Goal: Find specific page/section: Find specific page/section

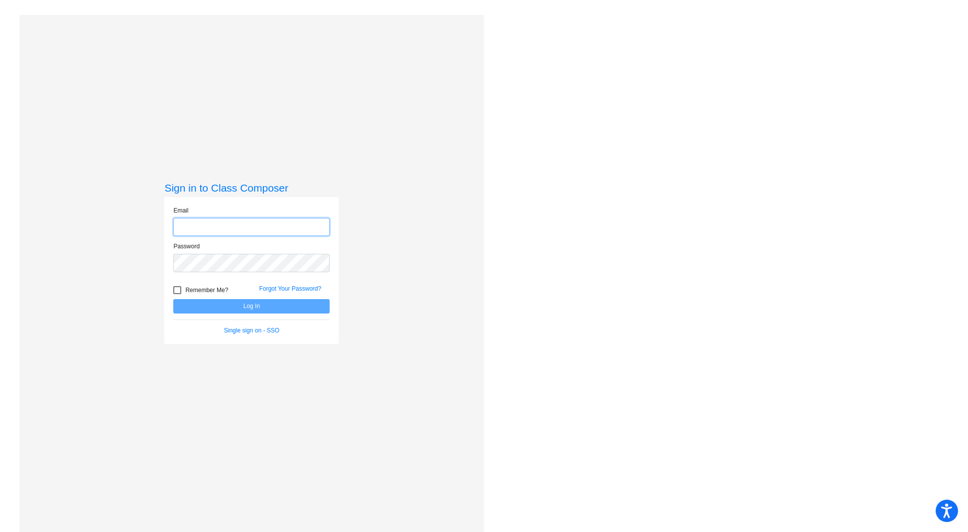
type input "[EMAIL_ADDRESS][DOMAIN_NAME]"
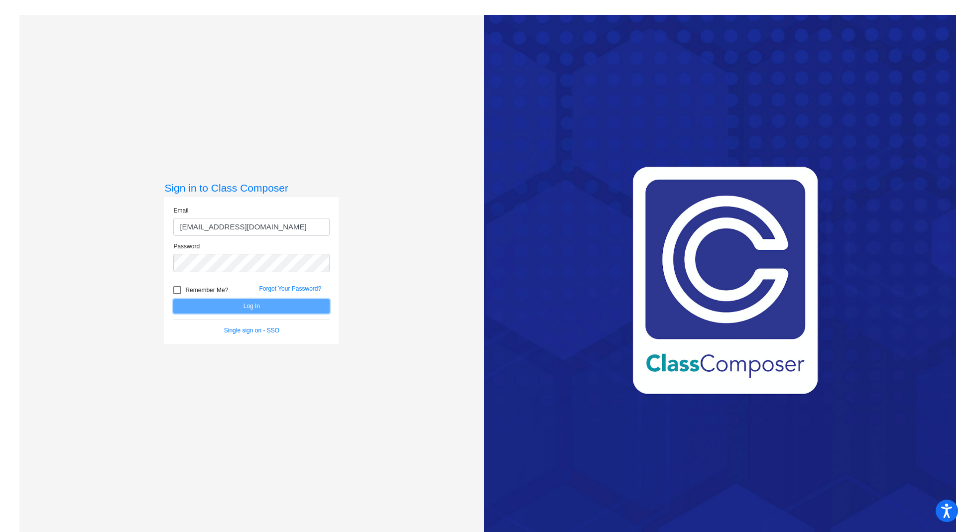
click at [261, 307] on button "Log In" at bounding box center [251, 306] width 156 height 14
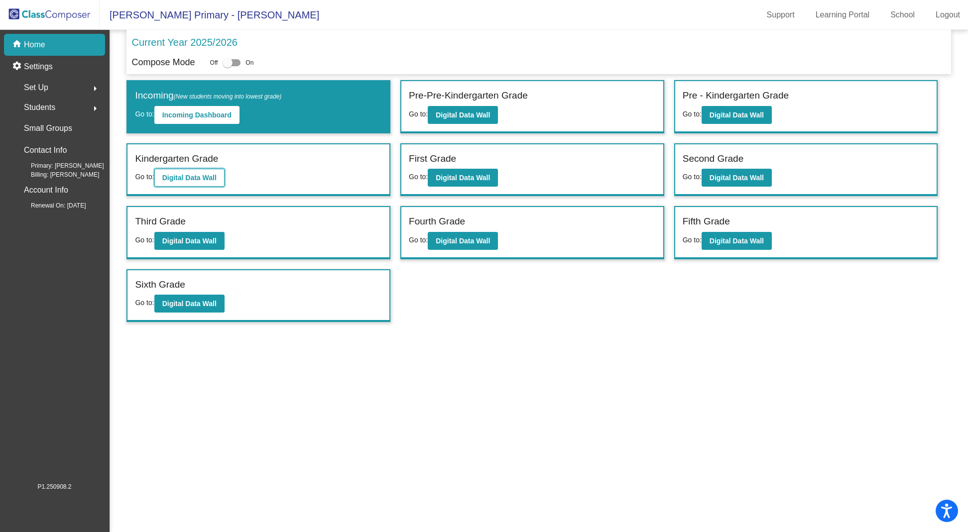
click at [202, 175] on b "Digital Data Wall" at bounding box center [189, 178] width 54 height 8
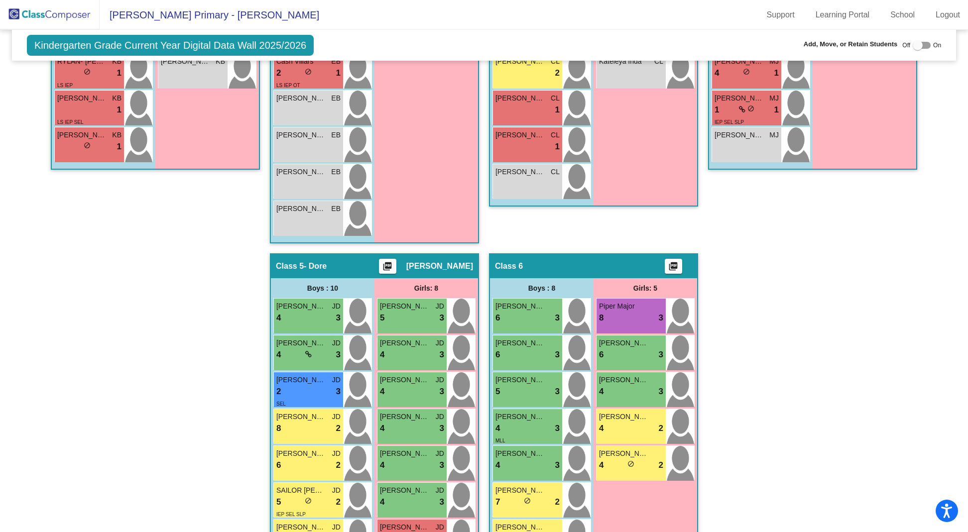
scroll to position [682, 0]
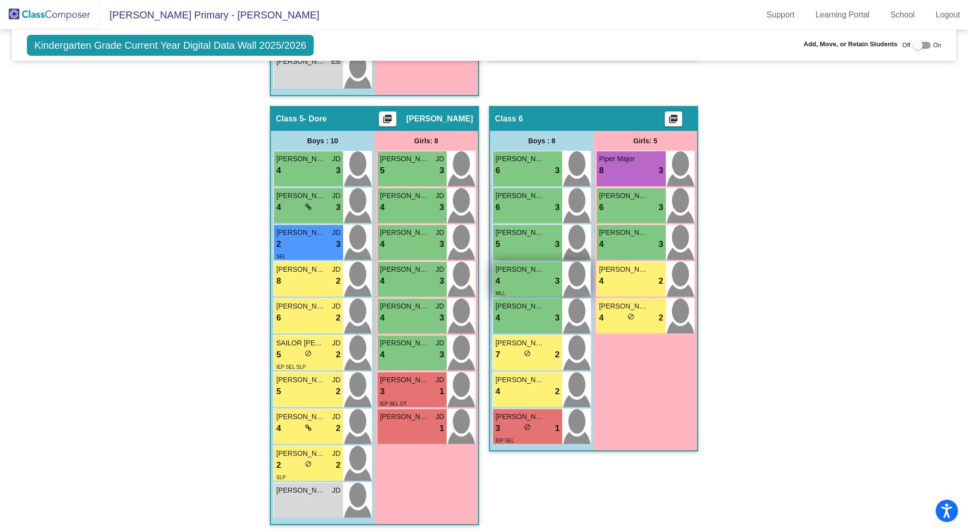
click at [522, 288] on div "MLL" at bounding box center [528, 293] width 64 height 10
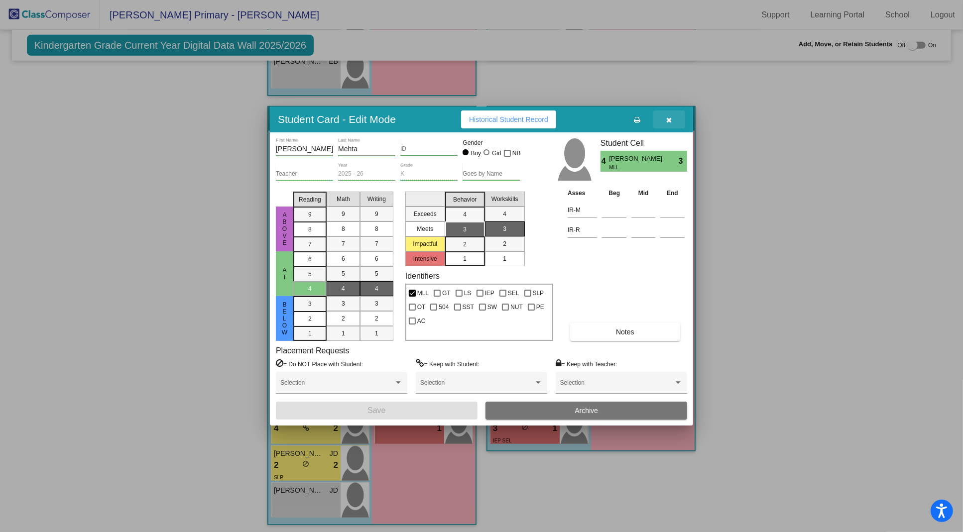
click at [671, 118] on icon "button" at bounding box center [669, 120] width 5 height 7
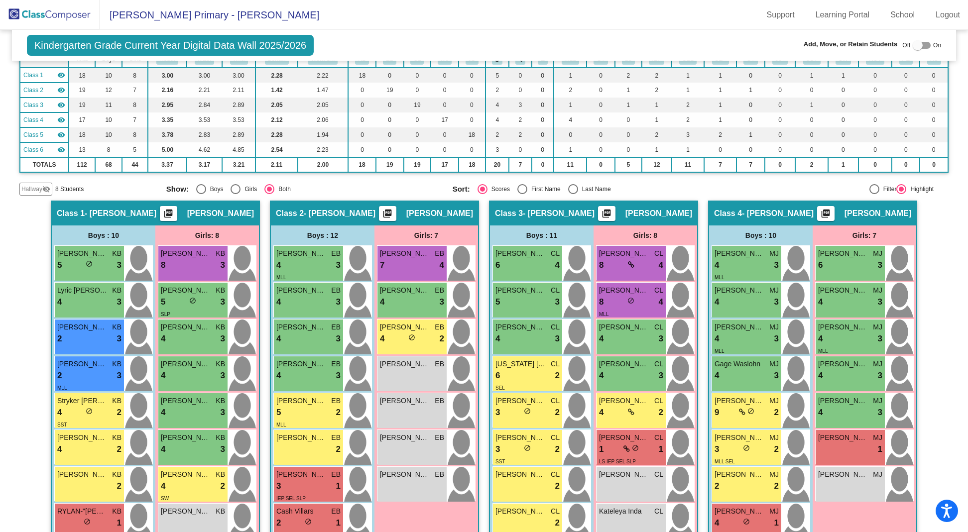
scroll to position [0, 0]
